Goal: Navigation & Orientation: Find specific page/section

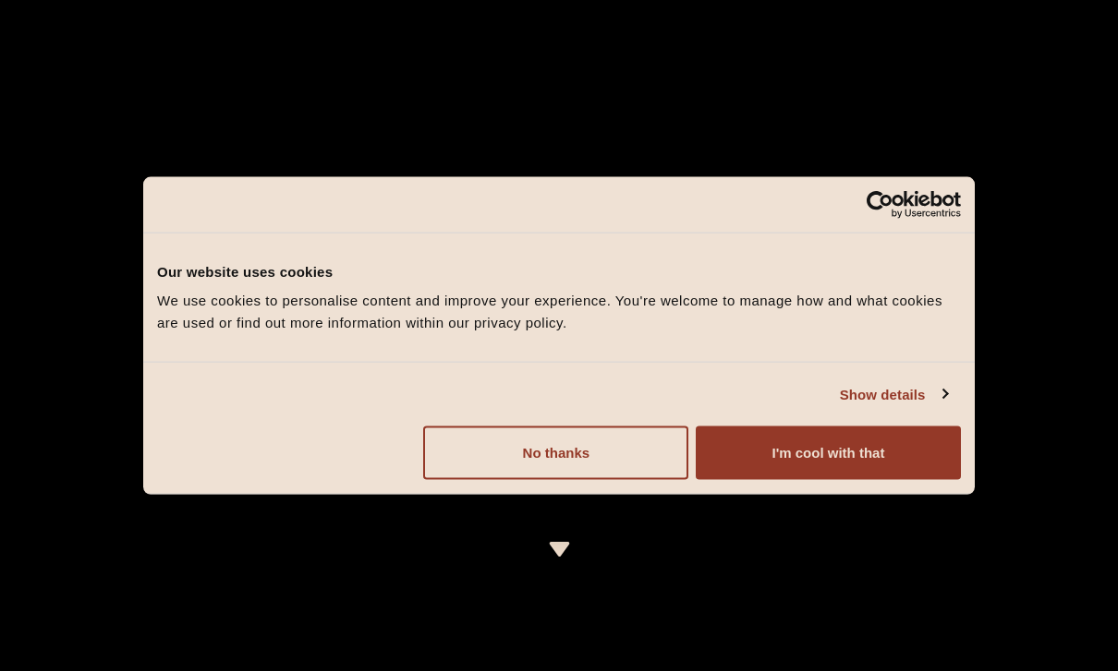
click at [852, 456] on button "I'm cool with that" at bounding box center [827, 454] width 265 height 54
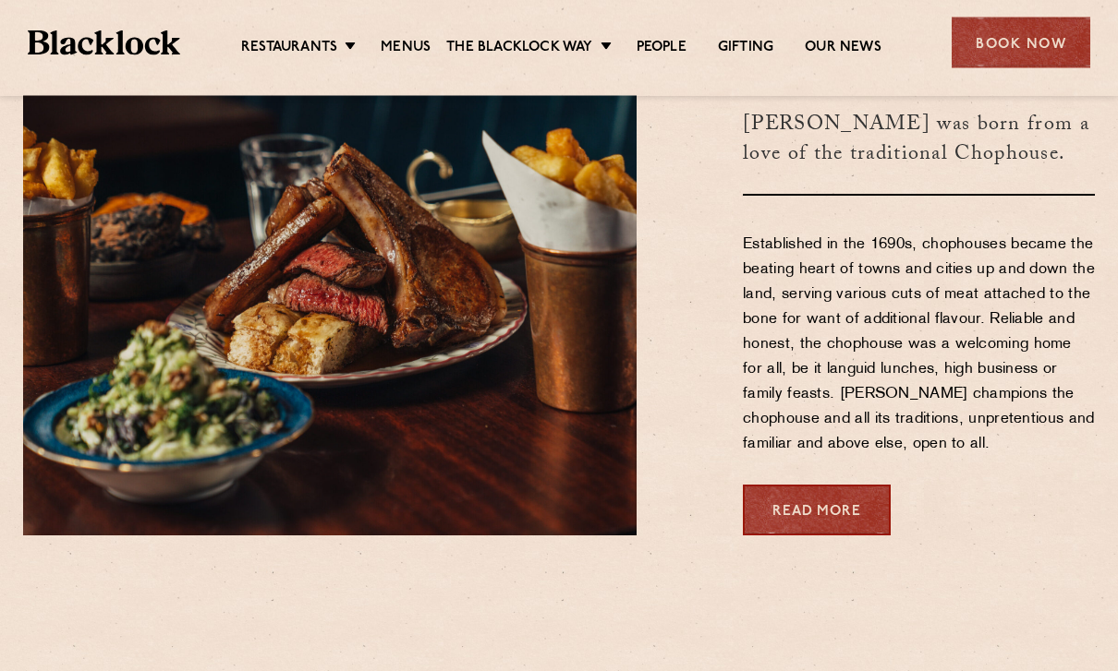
scroll to position [742, 0]
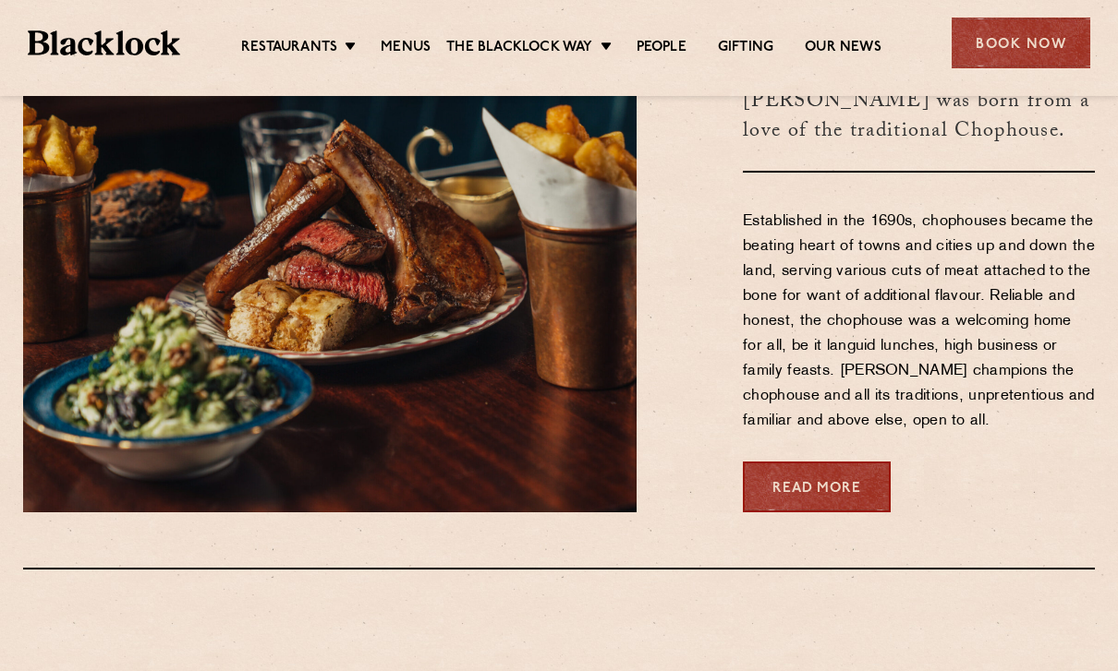
click at [0, 0] on li "City" at bounding box center [0, 0] width 0 height 0
click at [0, 0] on link "City" at bounding box center [0, 0] width 0 height 0
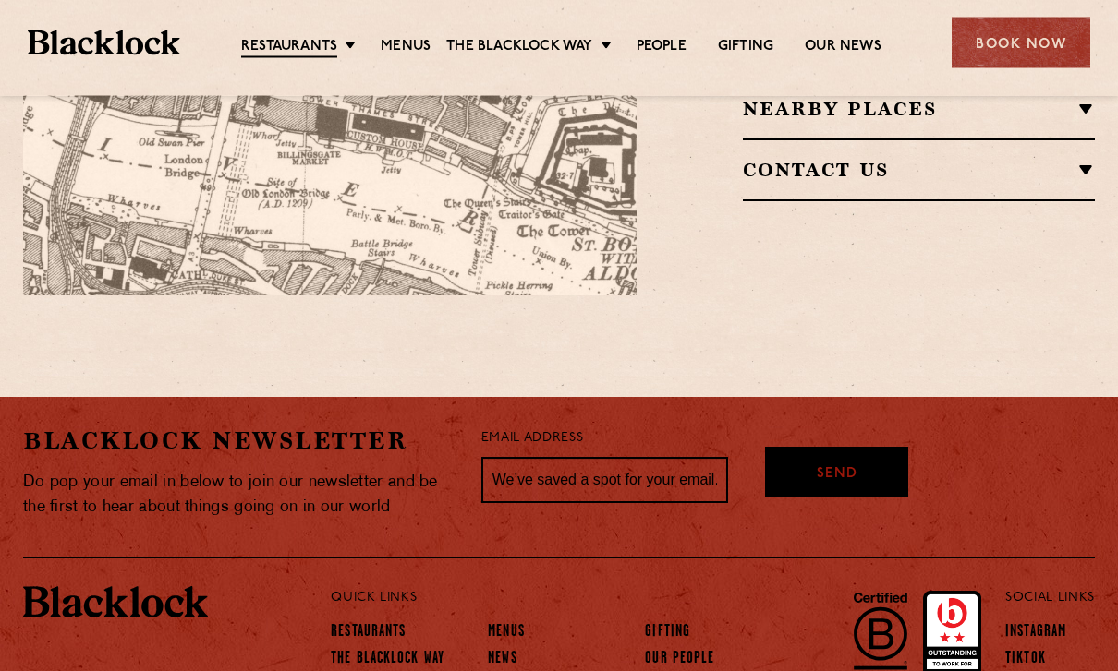
scroll to position [1504, 0]
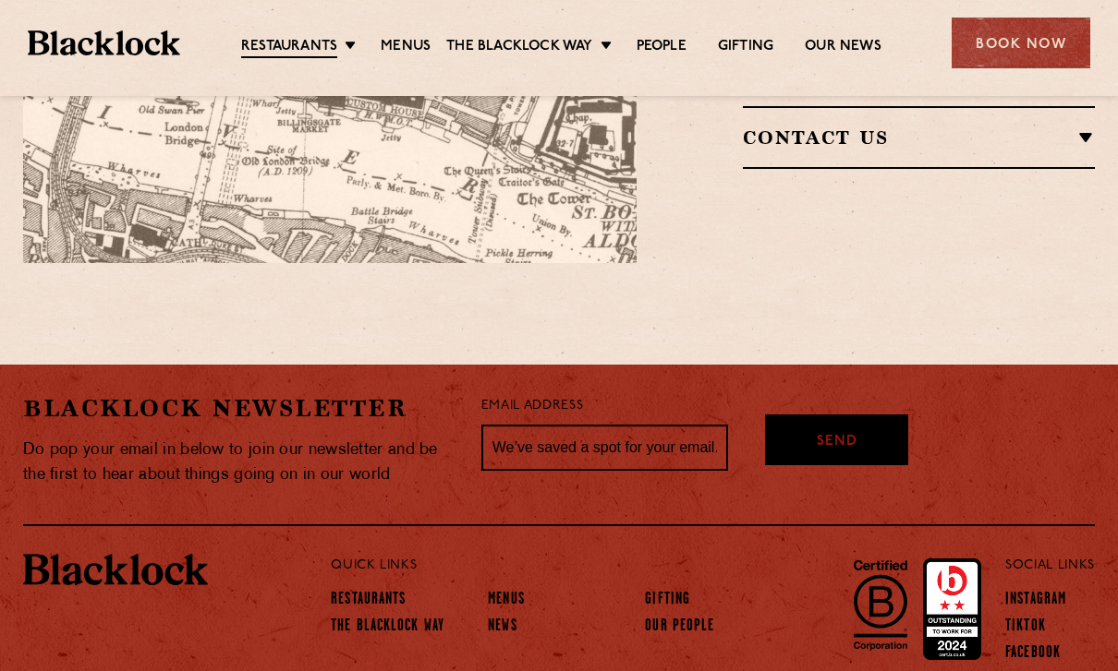
click at [1000, 56] on div "Book Now" at bounding box center [1020, 43] width 139 height 51
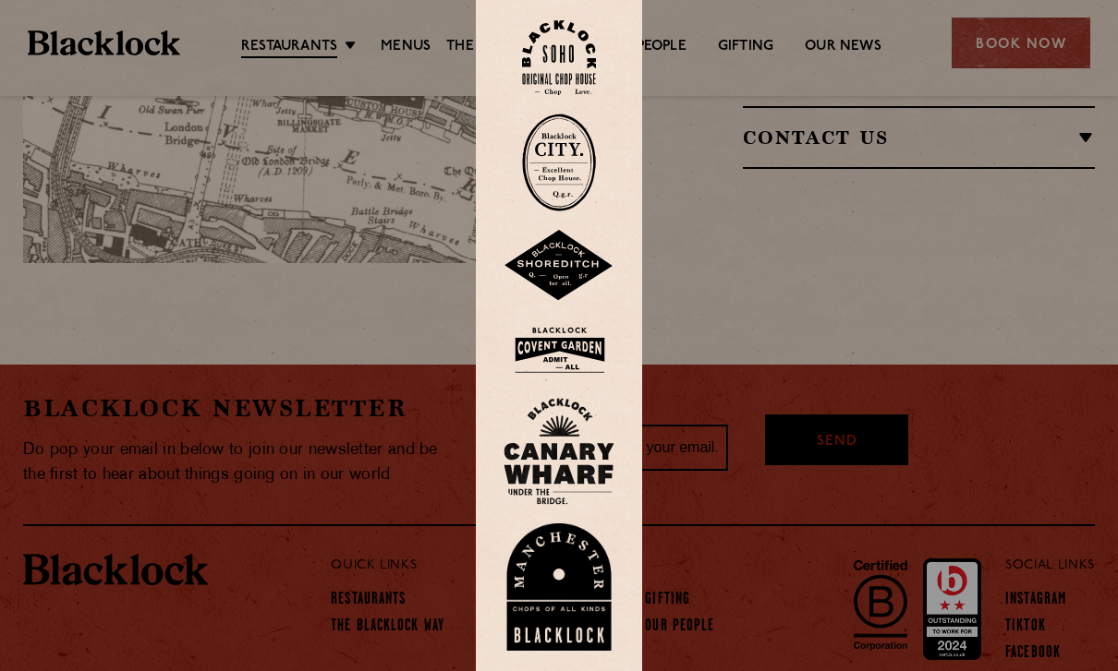
click at [553, 180] on img at bounding box center [559, 163] width 74 height 98
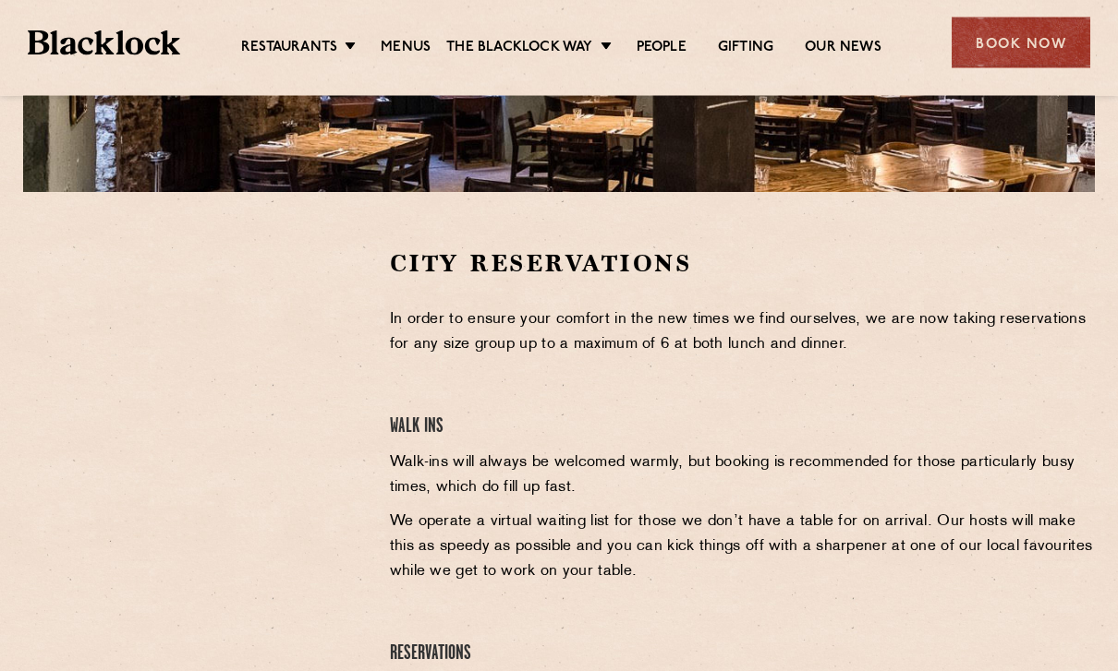
scroll to position [473, 0]
click at [0, 0] on link "Shoreditch" at bounding box center [0, 0] width 0 height 0
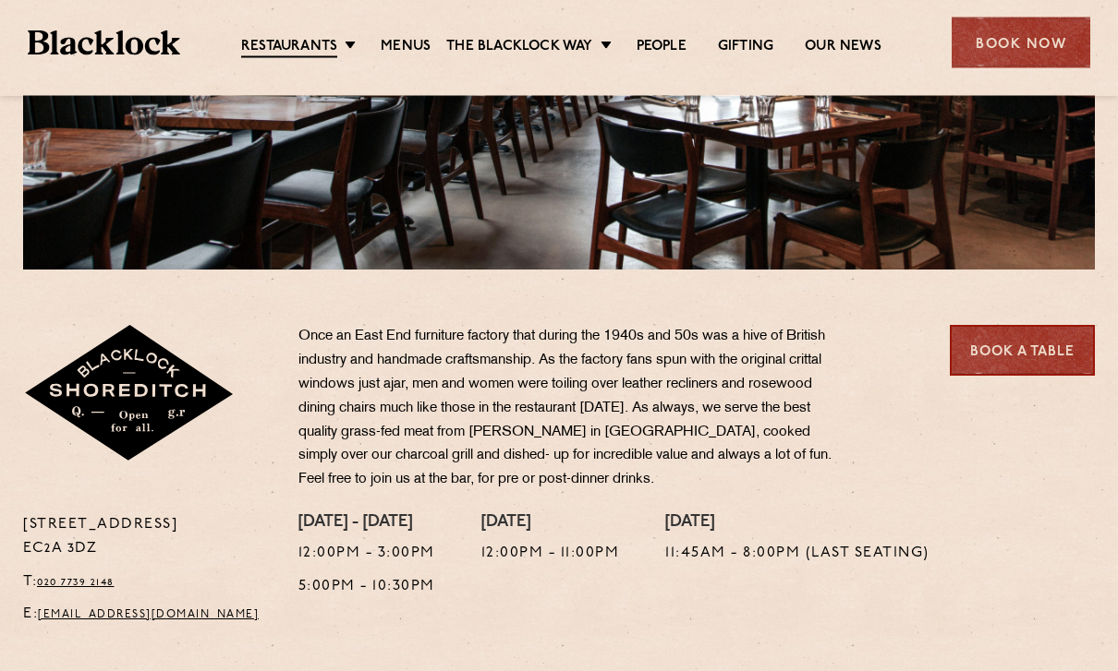
scroll to position [381, 0]
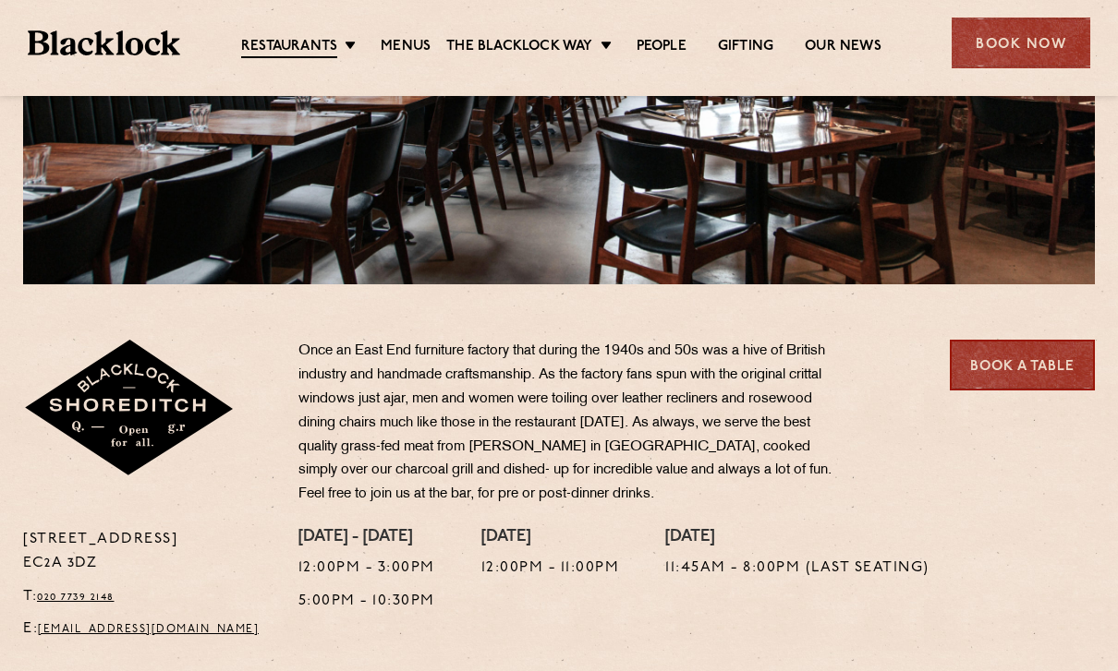
click at [1017, 35] on div "Book Now" at bounding box center [1020, 43] width 139 height 51
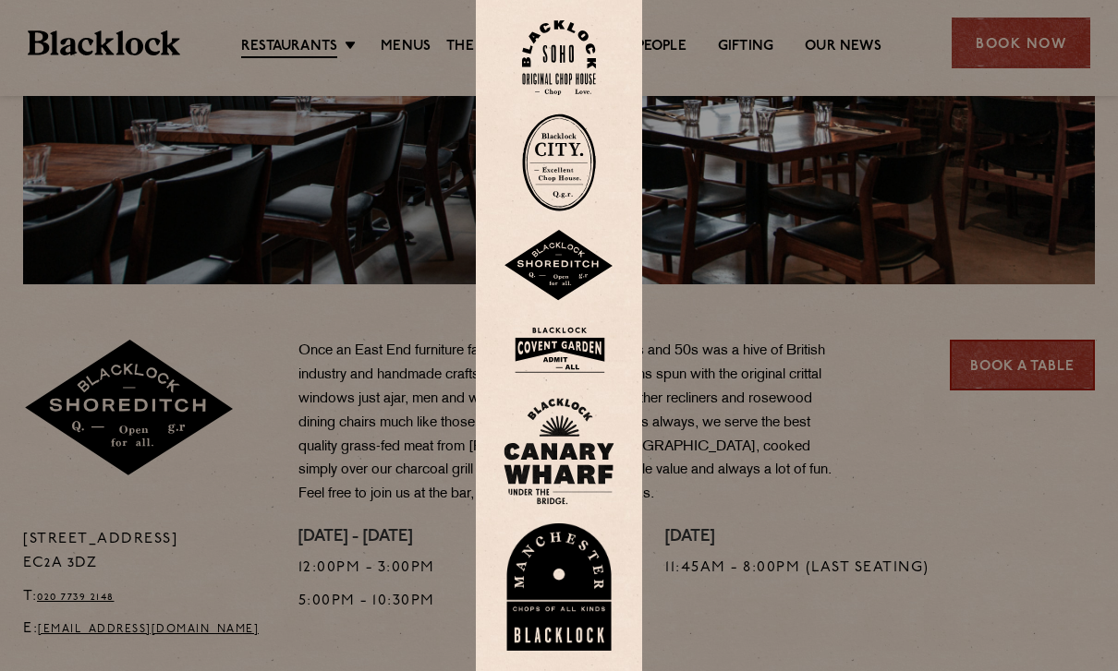
click at [552, 300] on img at bounding box center [558, 266] width 111 height 72
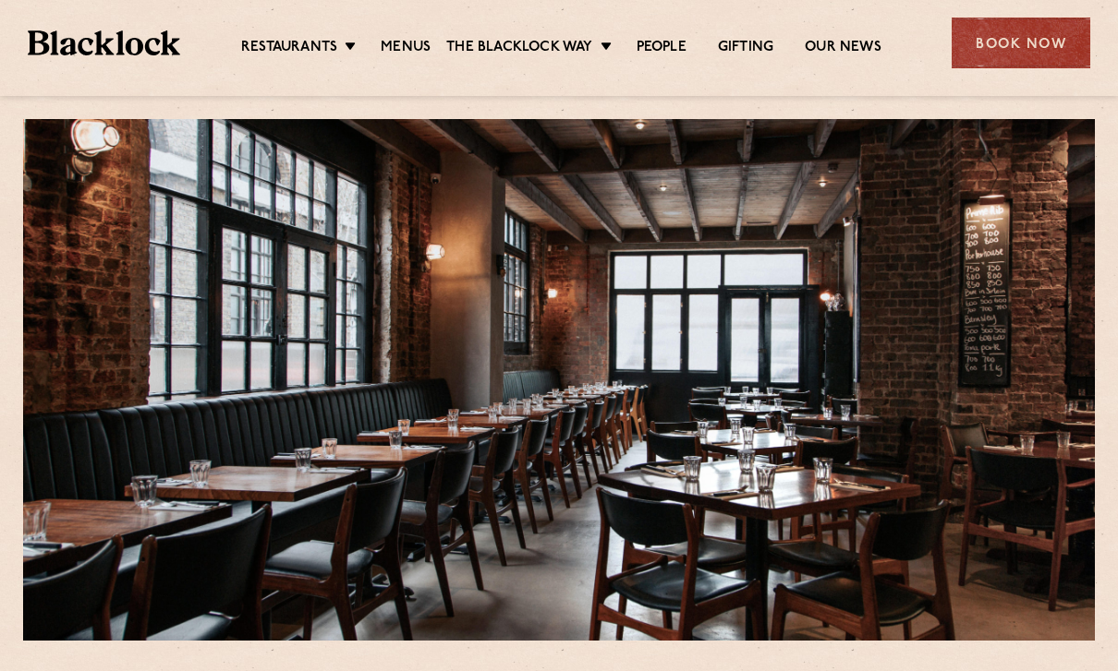
scroll to position [21, 0]
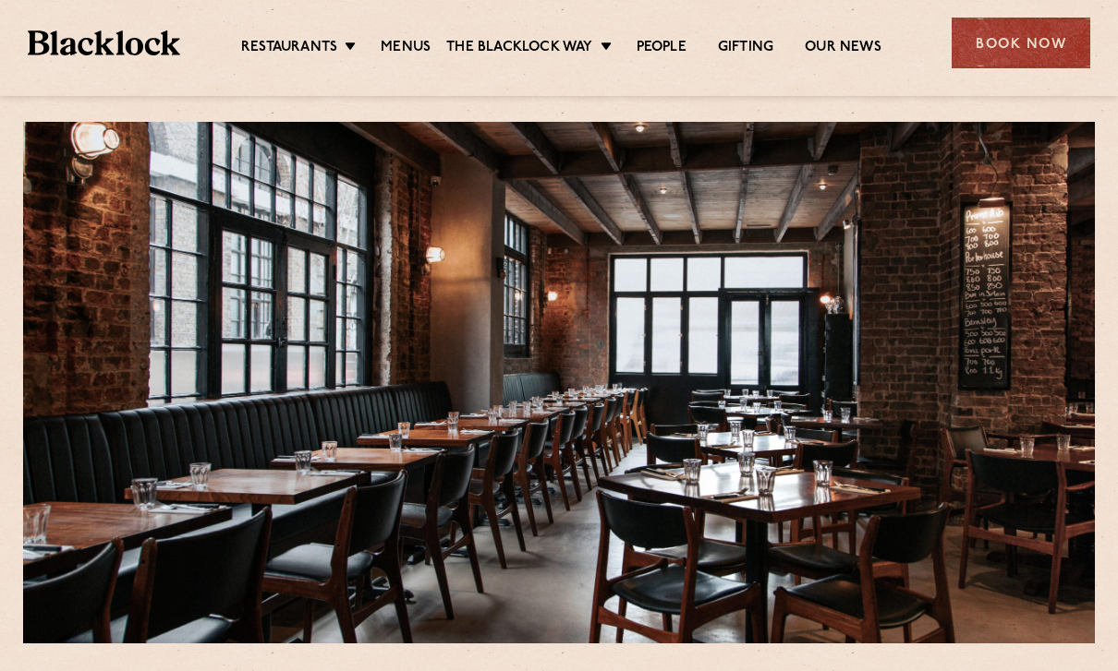
click at [662, 41] on link "People" at bounding box center [661, 48] width 50 height 18
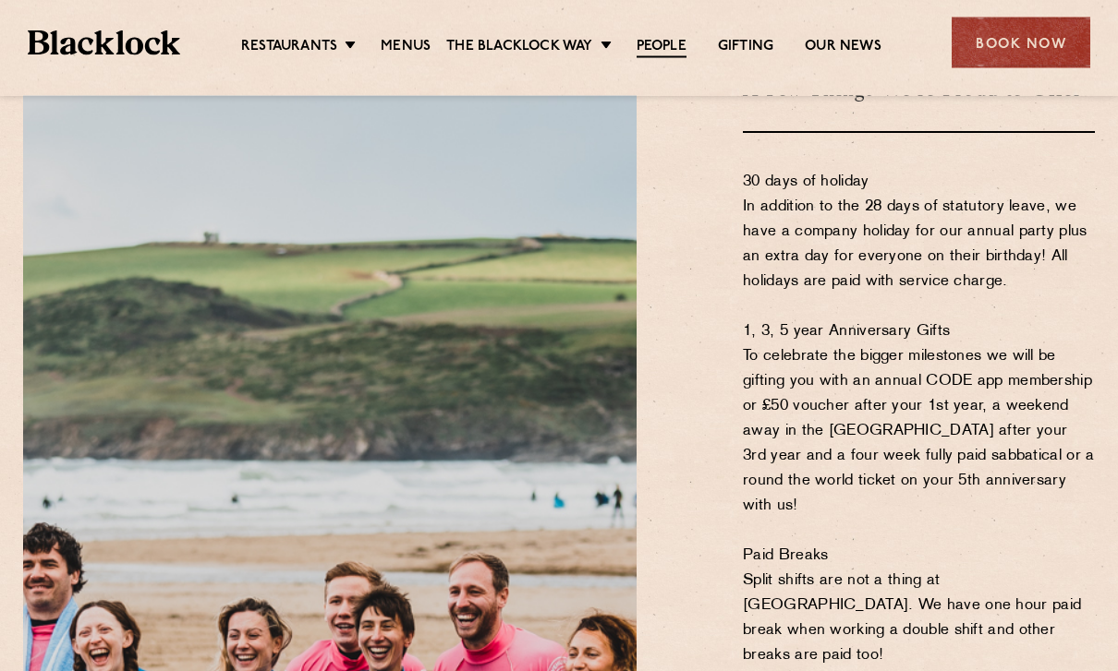
scroll to position [1104, 0]
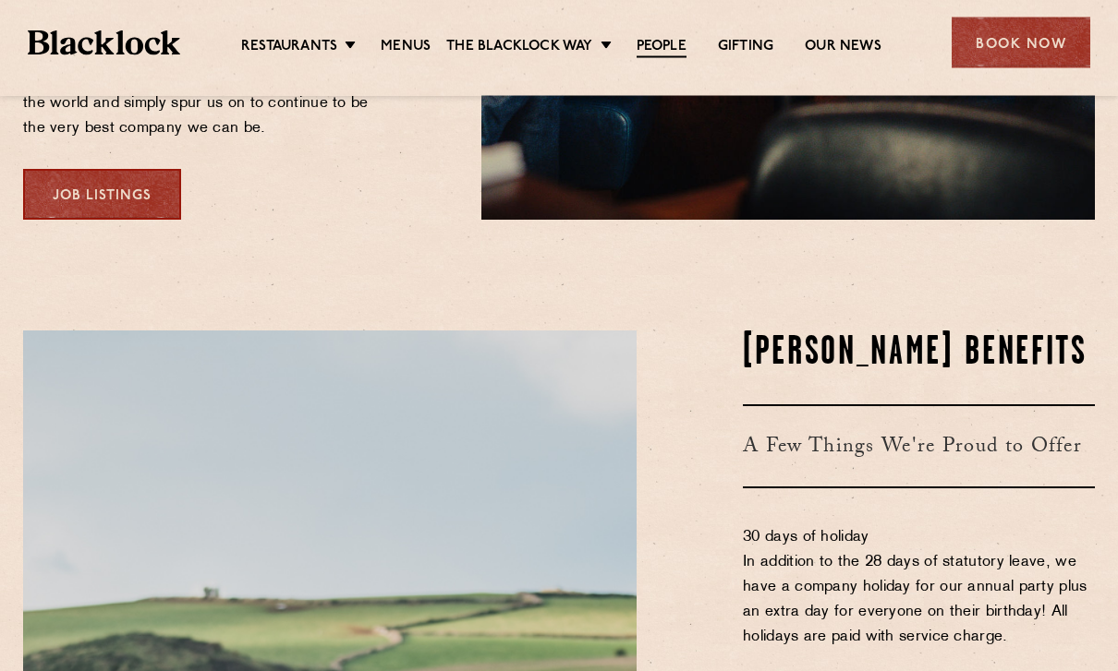
scroll to position [715, 0]
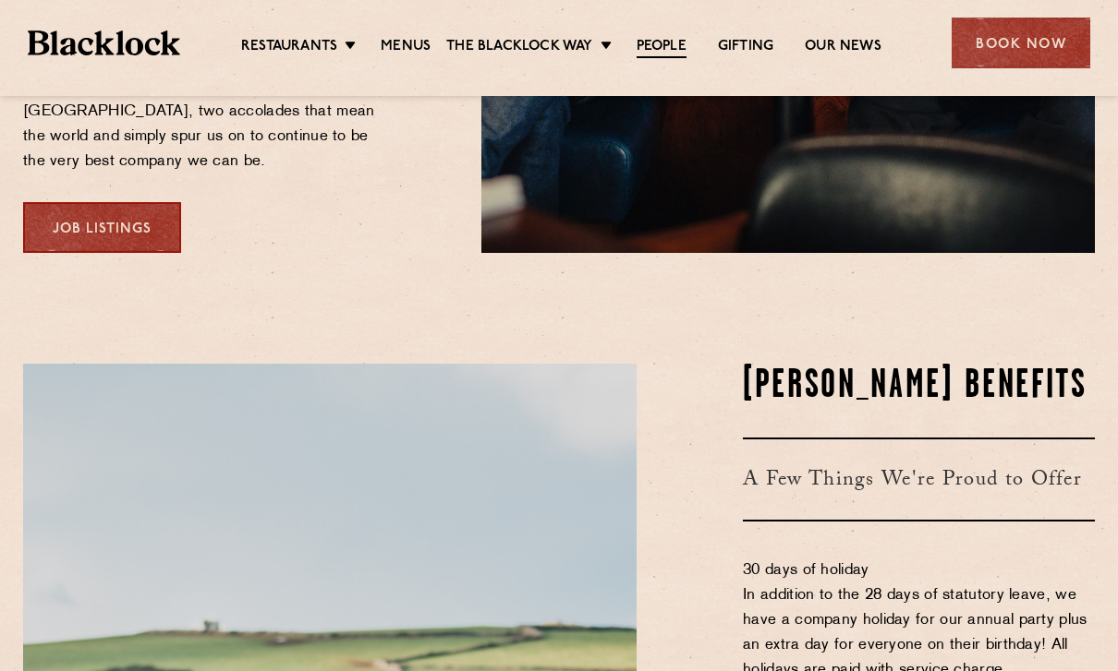
click at [86, 207] on link "Job Listings" at bounding box center [102, 227] width 158 height 51
click at [761, 50] on link "Gifting" at bounding box center [745, 47] width 55 height 18
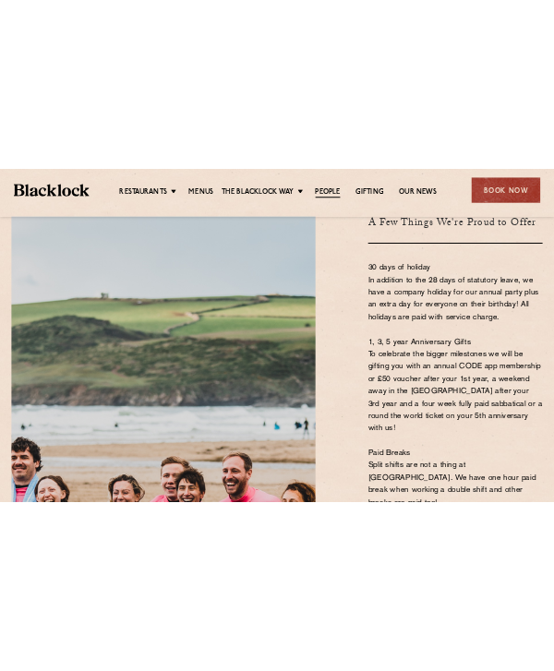
scroll to position [532, 0]
